Goal: Information Seeking & Learning: Learn about a topic

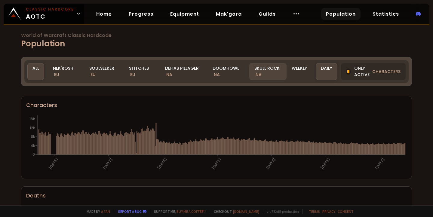
click at [255, 70] on div "Skull Rock NA" at bounding box center [267, 71] width 37 height 17
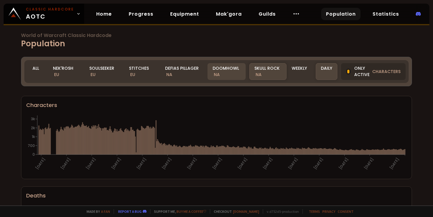
click at [222, 69] on div "Doomhowl NA" at bounding box center [226, 71] width 38 height 17
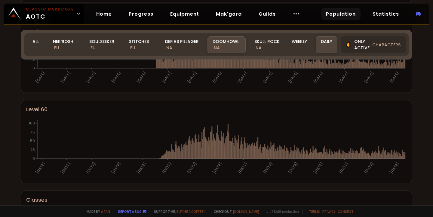
scroll to position [195, 0]
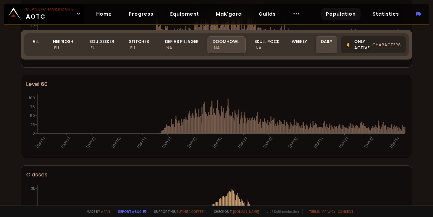
click at [355, 47] on div "Only active characters" at bounding box center [373, 44] width 65 height 17
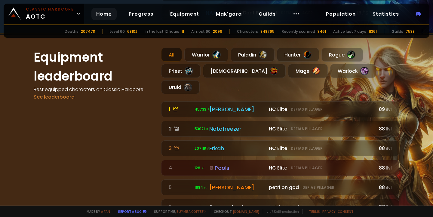
scroll to position [334, 0]
click at [200, 81] on div "Druid" at bounding box center [180, 88] width 38 height 14
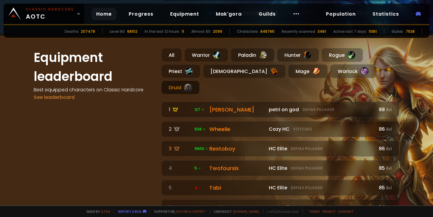
click at [200, 81] on div "Druid" at bounding box center [180, 88] width 38 height 14
click at [336, 57] on div "Rogue" at bounding box center [341, 55] width 41 height 14
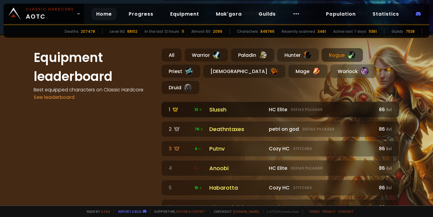
click at [281, 106] on div "HC Elite Defias Pillager" at bounding box center [321, 110] width 104 height 8
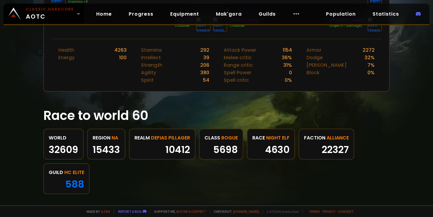
scroll to position [249, 0]
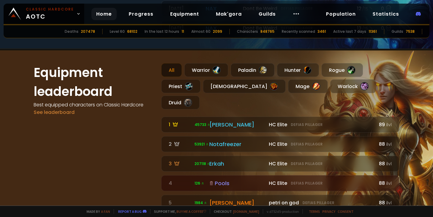
scroll to position [320, 0]
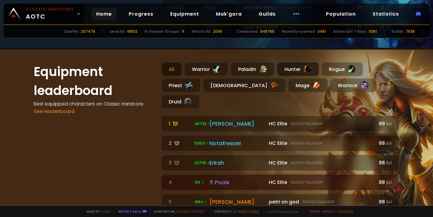
click at [298, 70] on div "Hunter" at bounding box center [298, 69] width 42 height 14
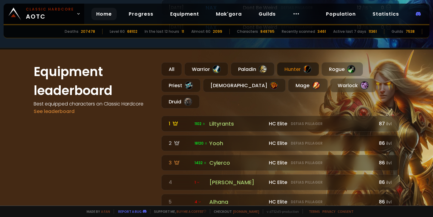
click at [294, 72] on div "Hunter" at bounding box center [298, 69] width 42 height 14
click at [330, 84] on div "Warlock" at bounding box center [353, 85] width 46 height 14
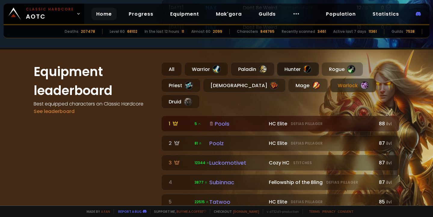
click at [297, 71] on div "Hunter" at bounding box center [298, 69] width 42 height 14
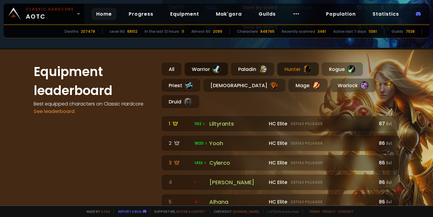
click at [200, 66] on div "Warrior" at bounding box center [206, 69] width 44 height 14
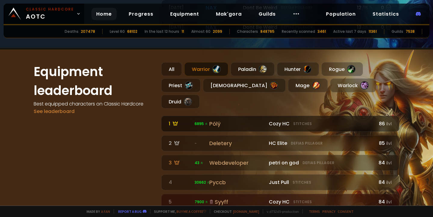
click at [224, 120] on div "Pölÿ" at bounding box center [237, 124] width 56 height 8
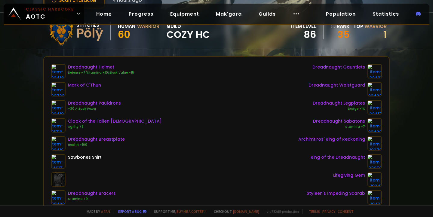
scroll to position [52, 0]
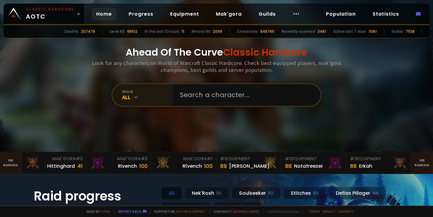
click at [134, 97] on icon at bounding box center [136, 97] width 6 height 6
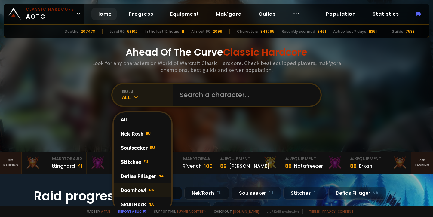
click at [138, 186] on div "Doomhowl NA" at bounding box center [143, 190] width 58 height 14
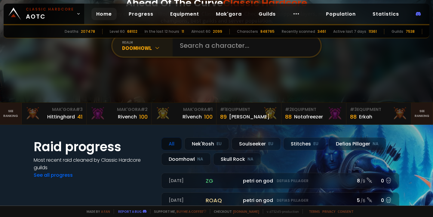
scroll to position [54, 0]
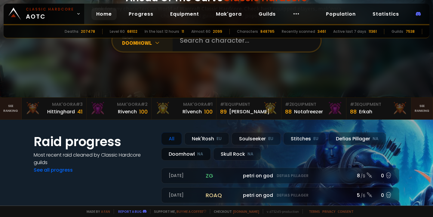
click at [179, 152] on div "Doomhowl NA" at bounding box center [186, 154] width 50 height 13
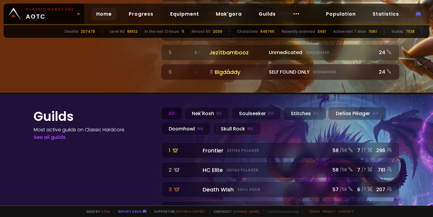
scroll to position [685, 0]
